Goal: Task Accomplishment & Management: Use online tool/utility

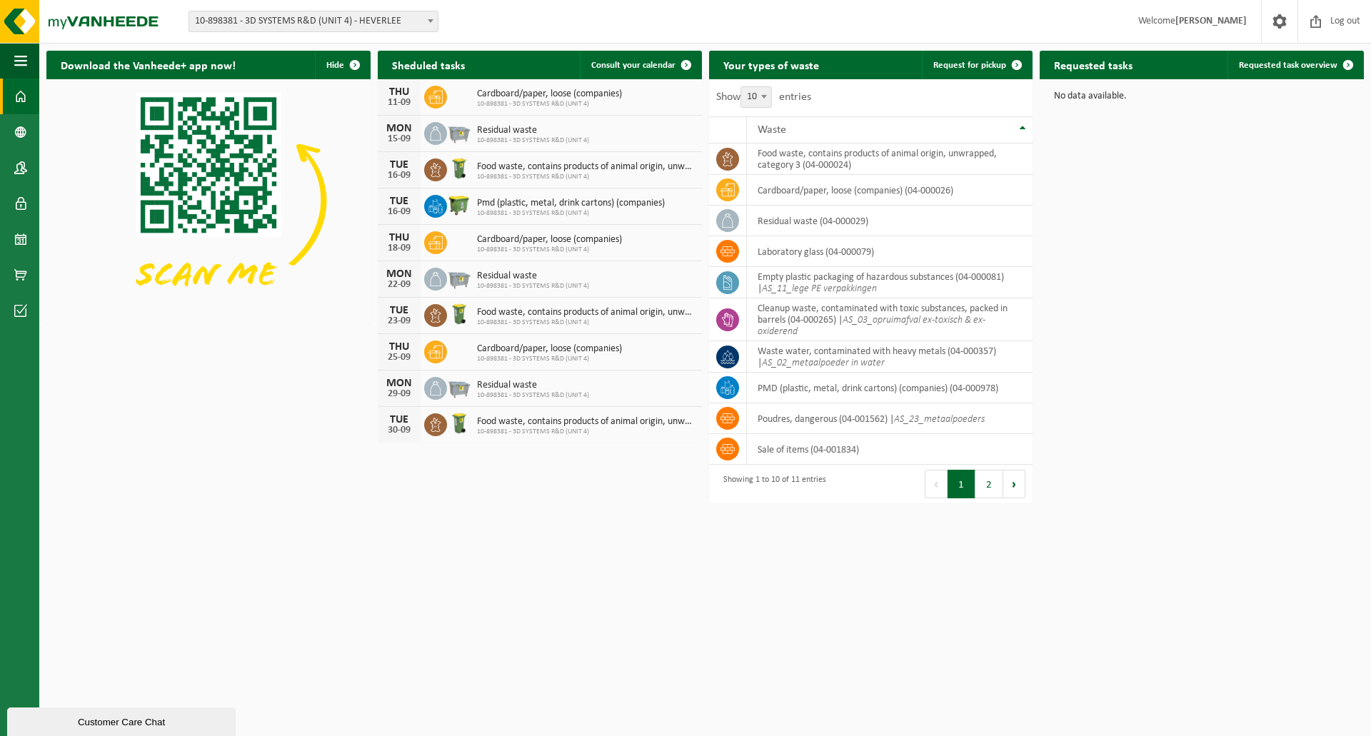
click at [341, 30] on span "10-898381 - 3D SYSTEMS R&D (UNIT 4) - HEVERLEE" at bounding box center [313, 21] width 248 height 20
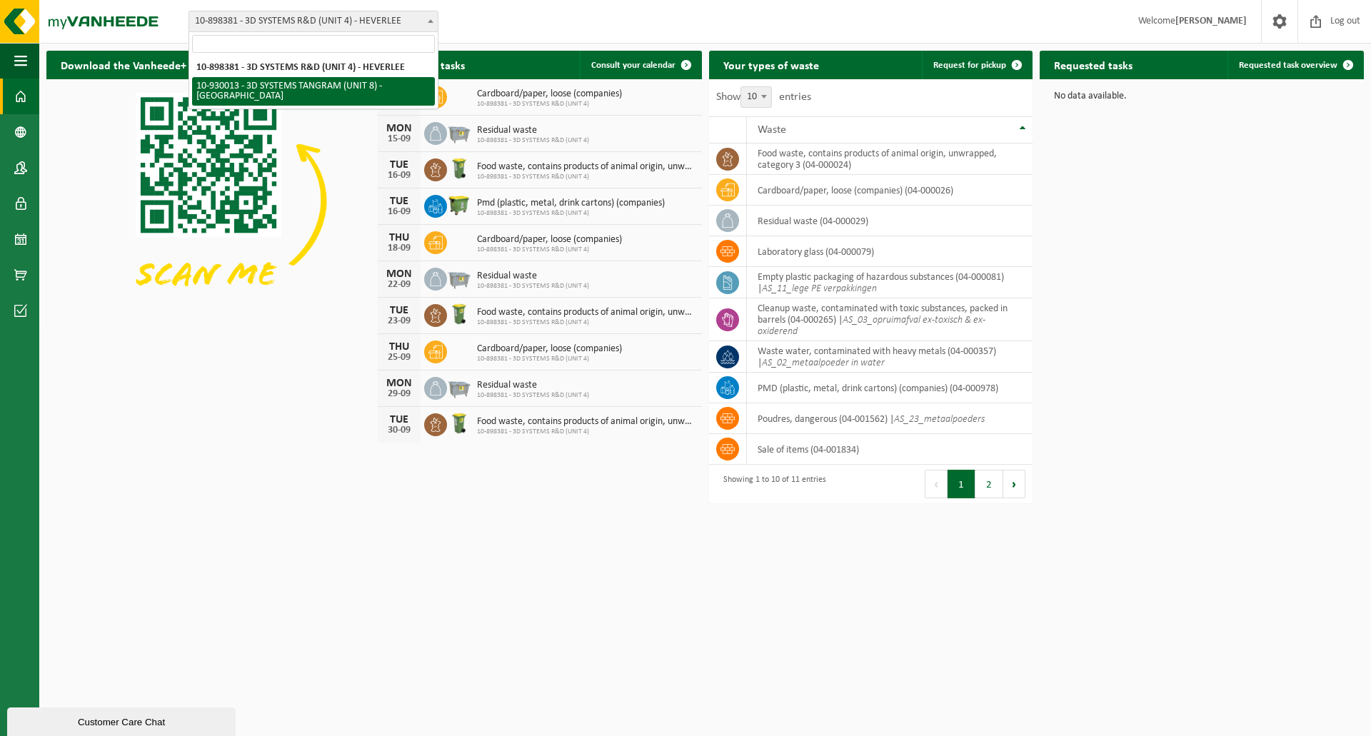
select select "134198"
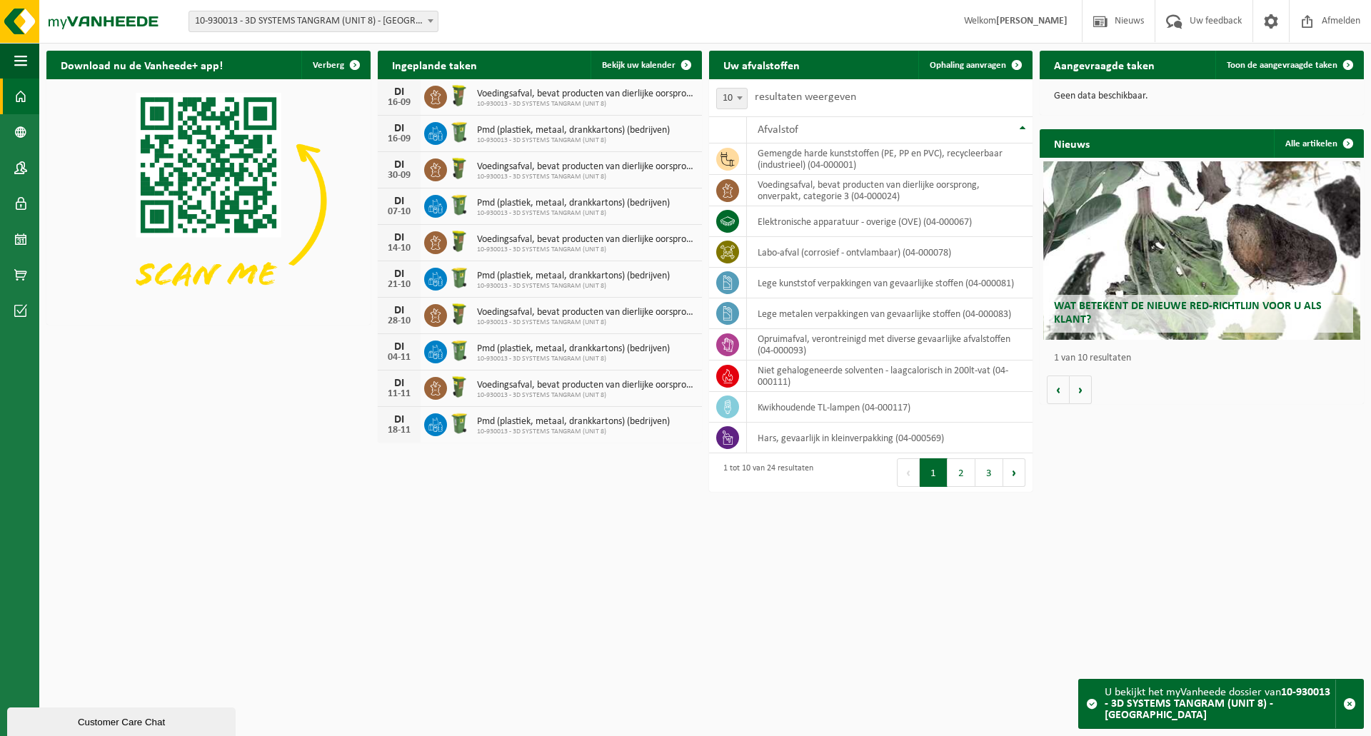
click at [301, 20] on span "10-930013 - 3D SYSTEMS TANGRAM (UNIT 8) - [GEOGRAPHIC_DATA]" at bounding box center [313, 21] width 248 height 20
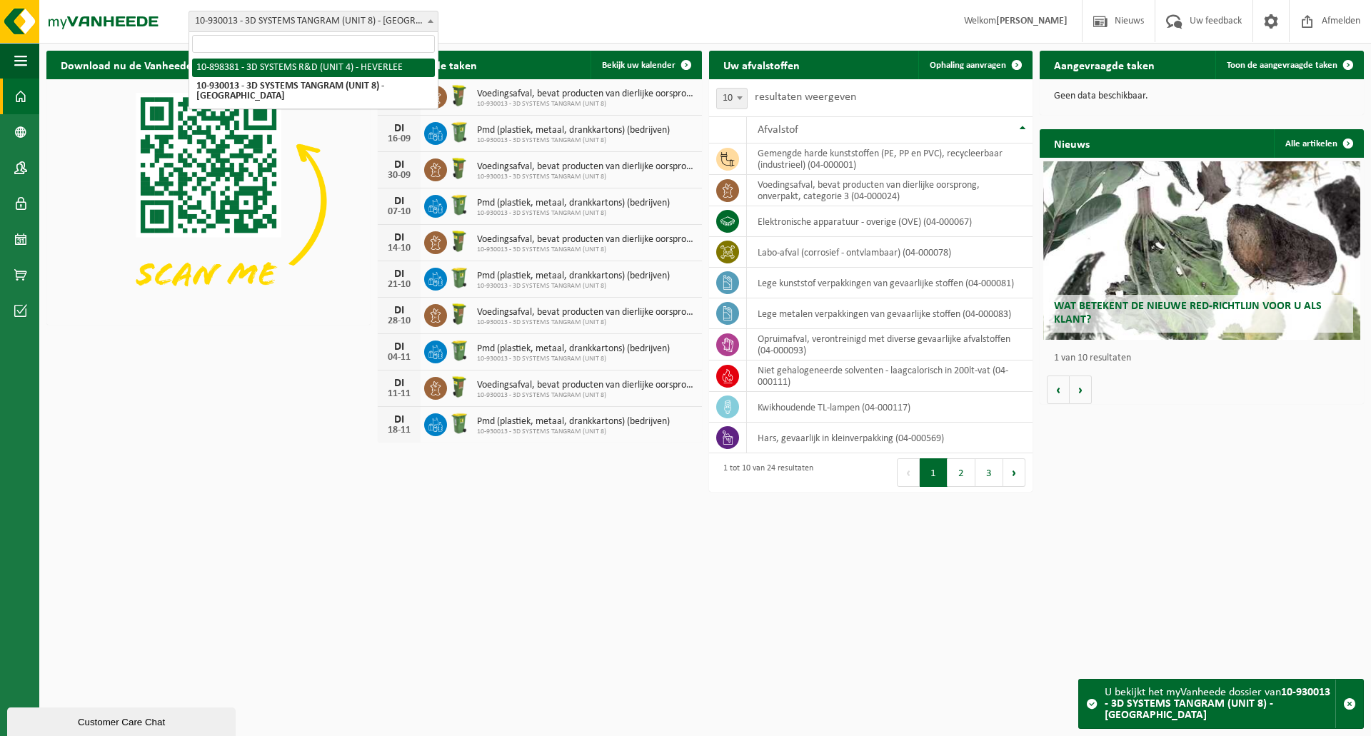
select select "133216"
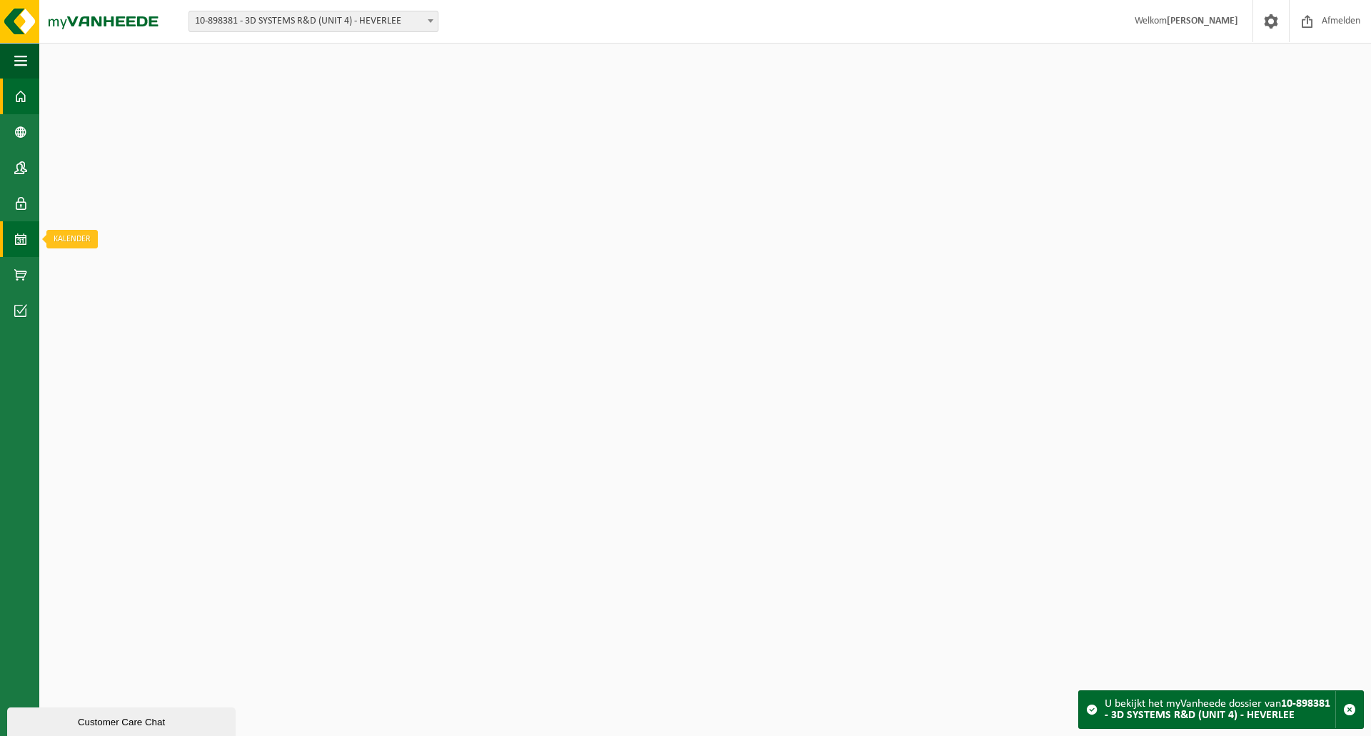
click at [24, 231] on span at bounding box center [20, 239] width 13 height 36
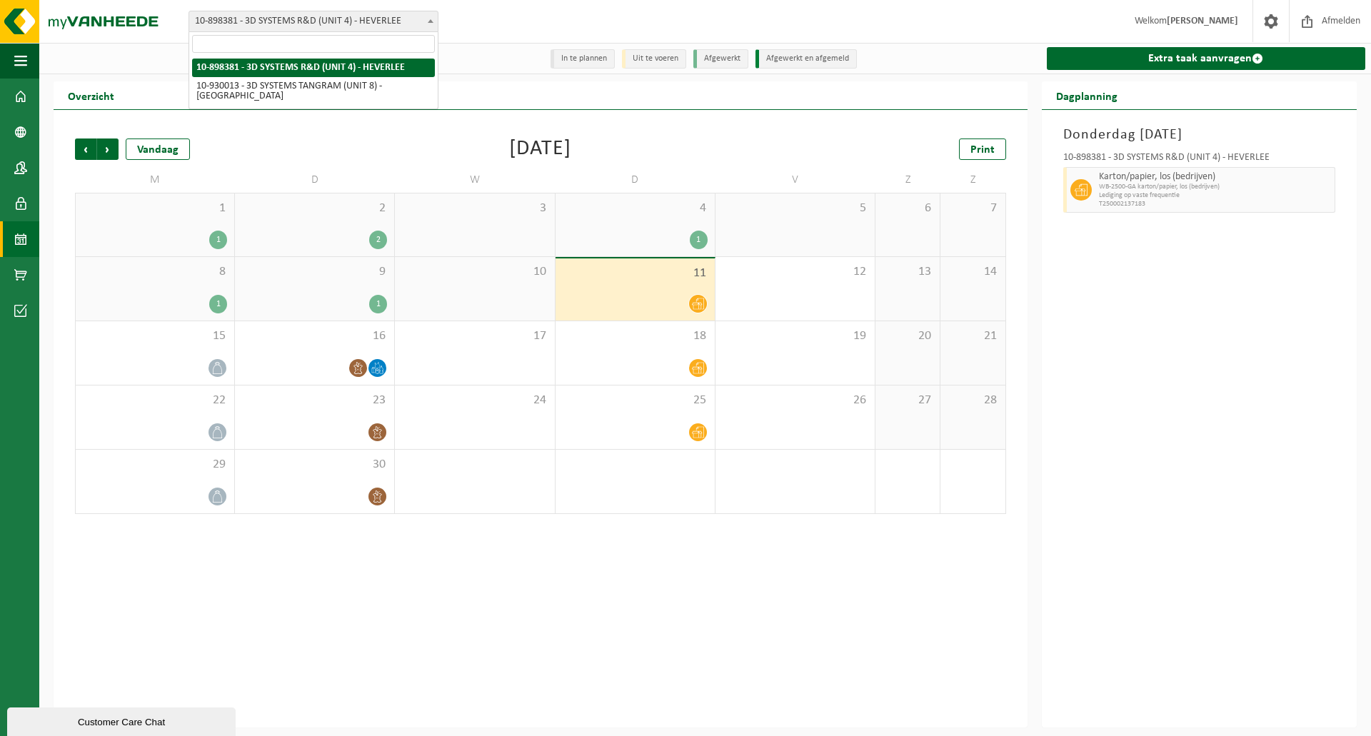
click at [431, 25] on span at bounding box center [430, 20] width 14 height 19
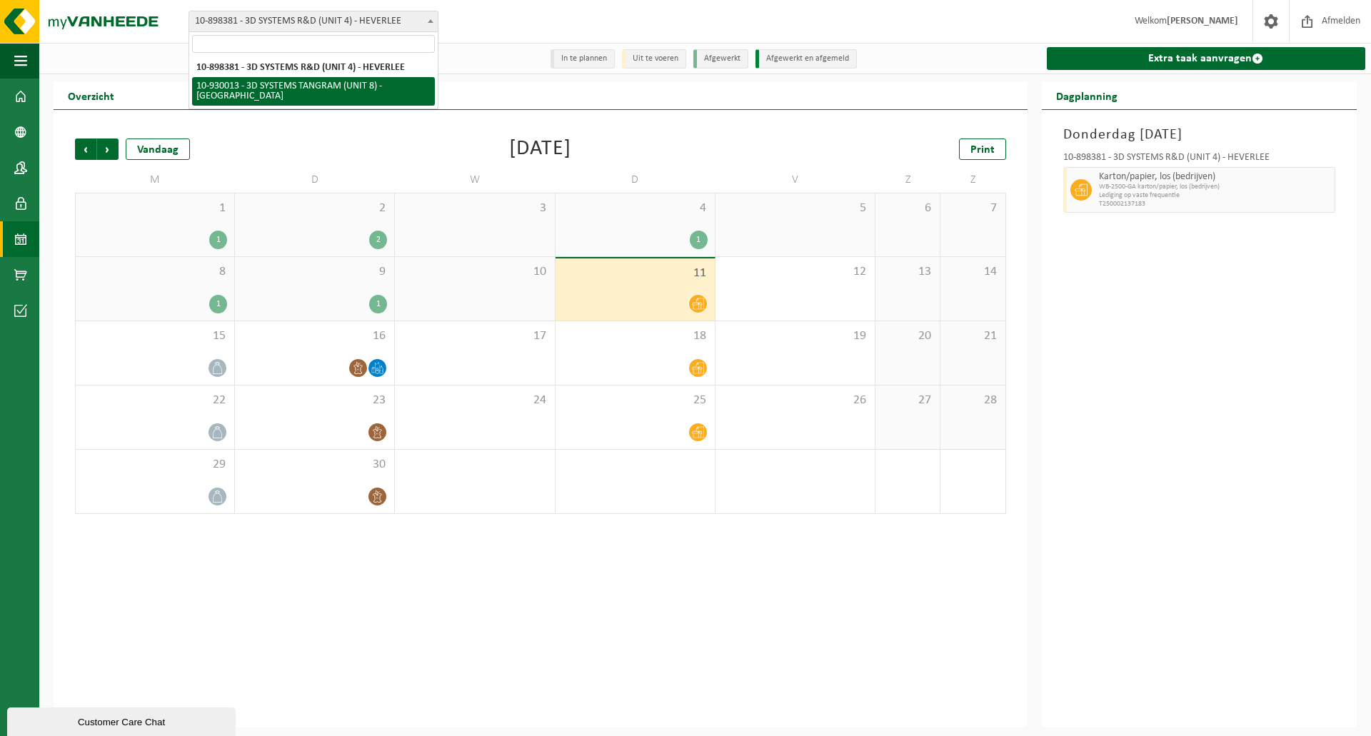
select select "134198"
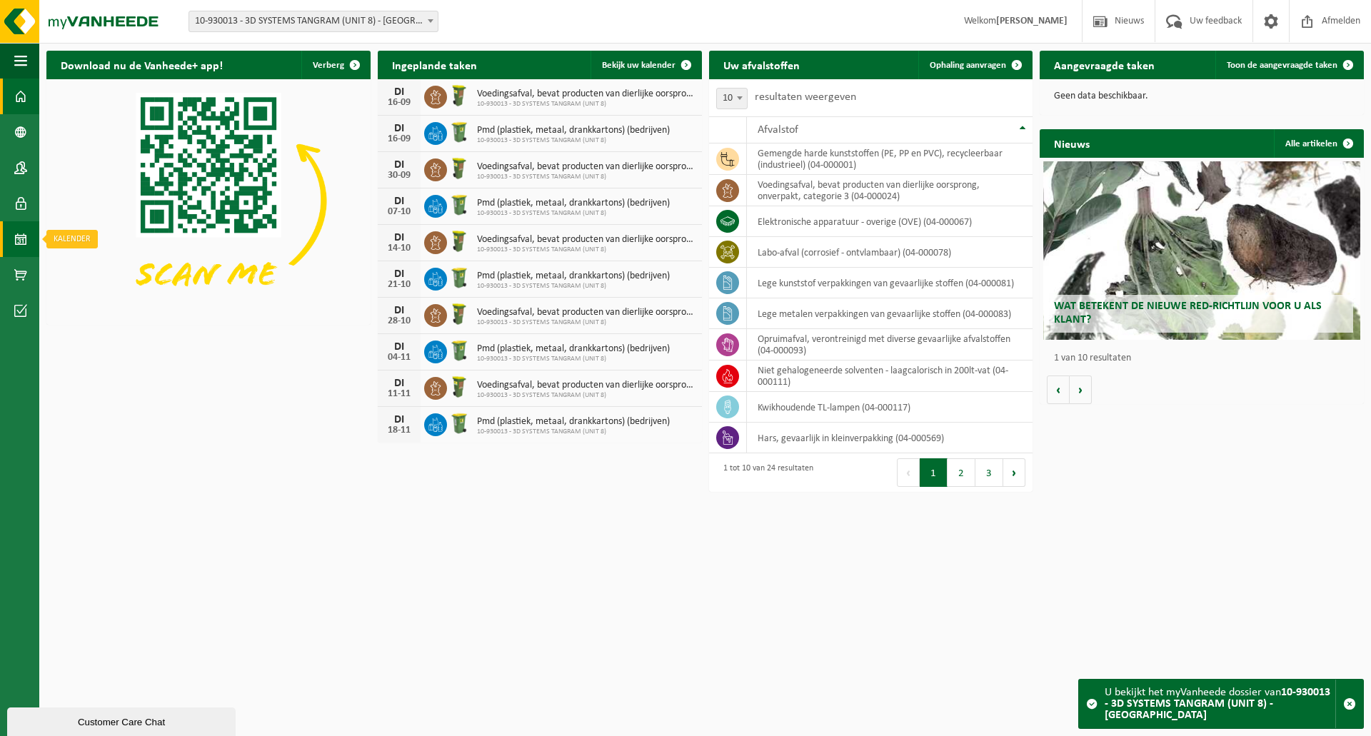
click at [13, 246] on link "Kalender" at bounding box center [19, 239] width 39 height 36
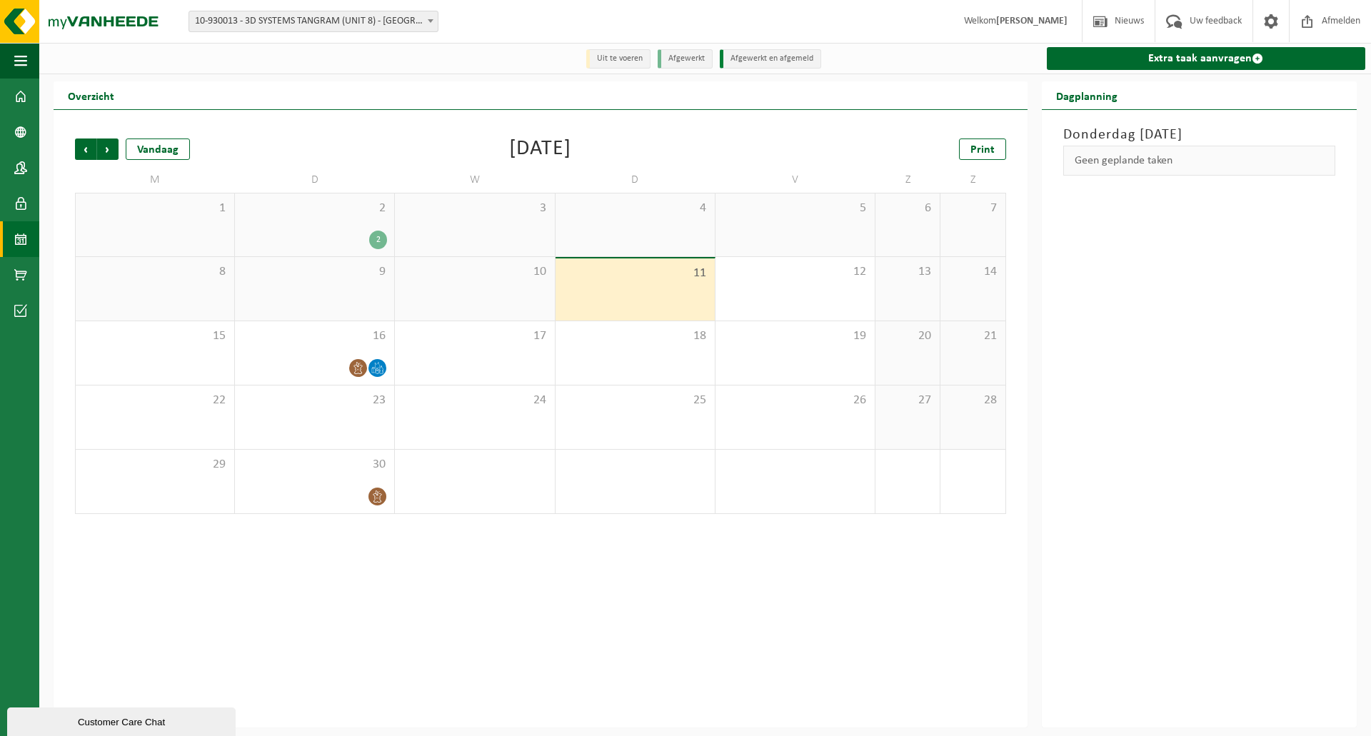
click at [303, 25] on span "10-930013 - 3D SYSTEMS TANGRAM (UNIT 8) - [GEOGRAPHIC_DATA]" at bounding box center [313, 21] width 248 height 20
select select "133216"
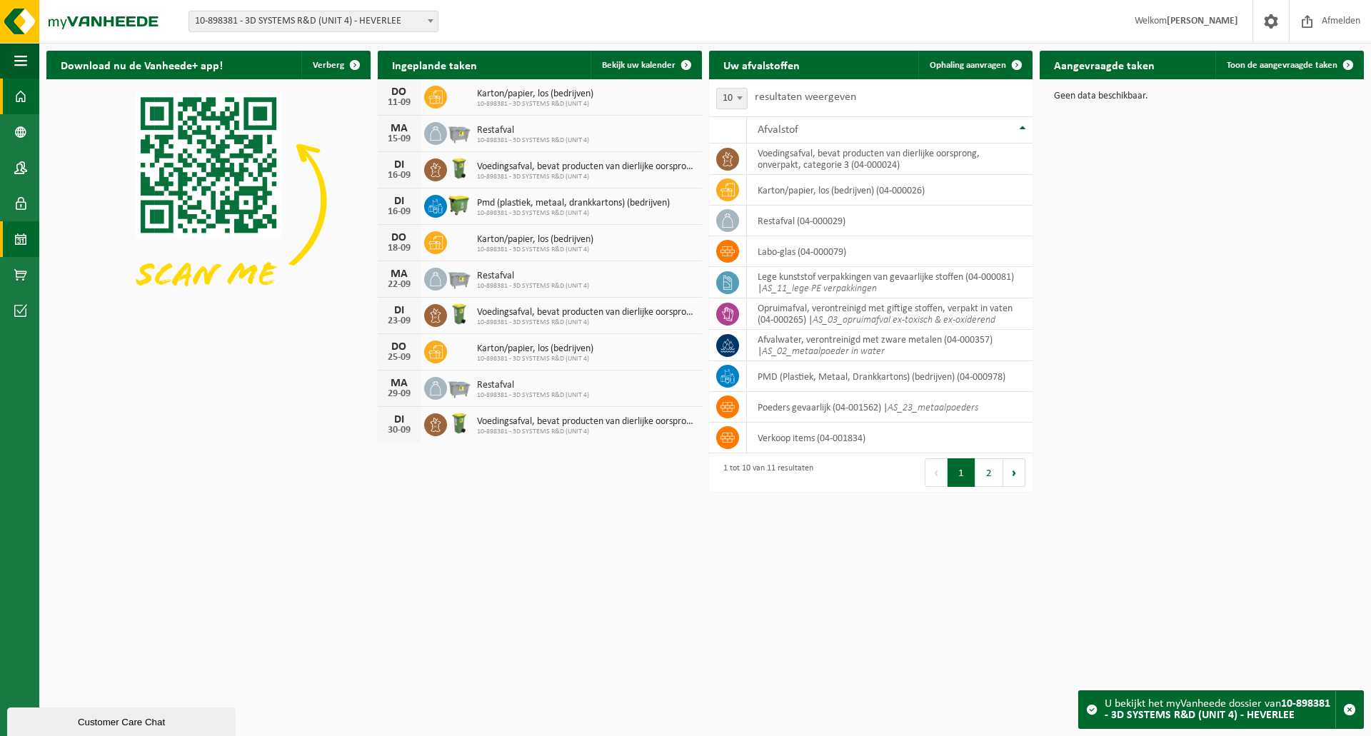
click at [20, 237] on span at bounding box center [20, 239] width 13 height 36
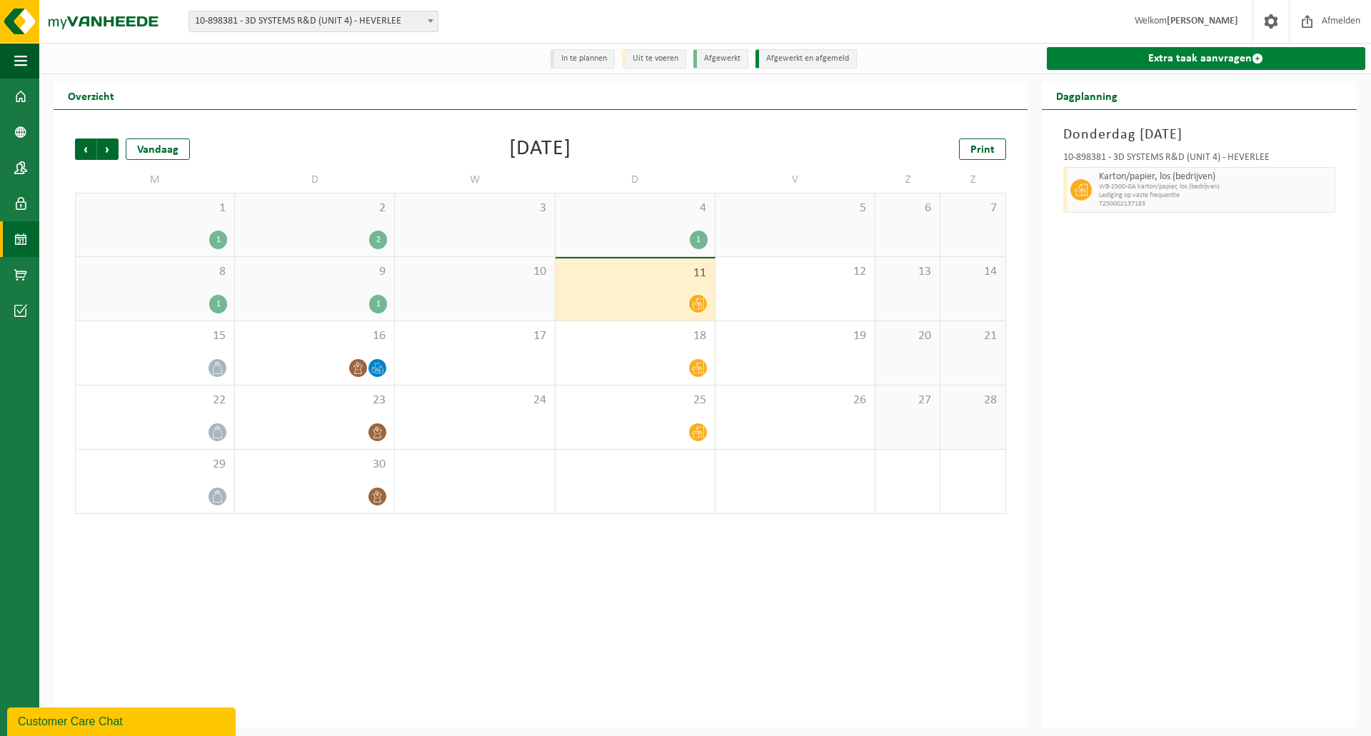
click at [1259, 59] on span at bounding box center [1257, 58] width 11 height 11
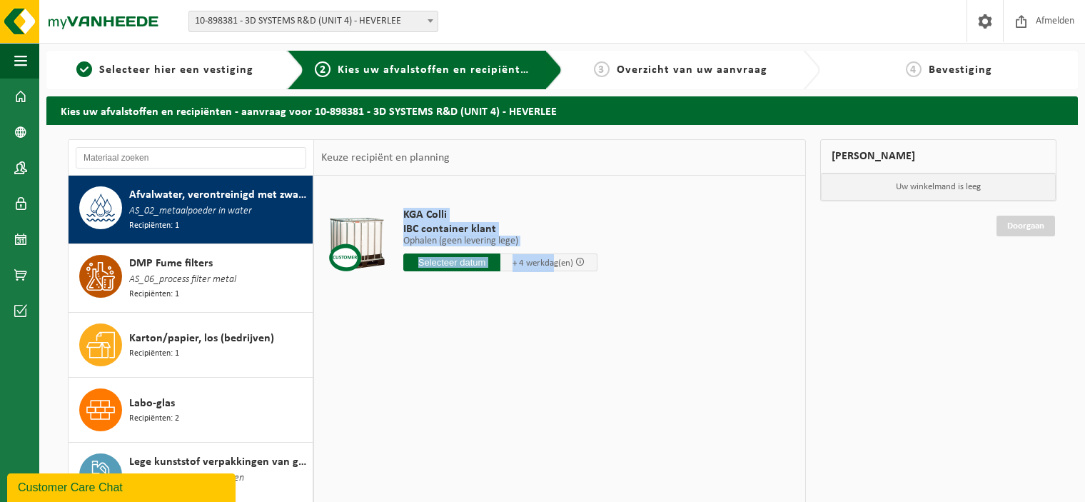
drag, startPoint x: 777, startPoint y: 461, endPoint x: 548, endPoint y: 256, distance: 307.9
click at [548, 256] on div "KGA Colli IBC container klant Ophalen (geen levering lege) Ophalen (geen leveri…" at bounding box center [559, 390] width 491 height 428
